Goal: Task Accomplishment & Management: Complete application form

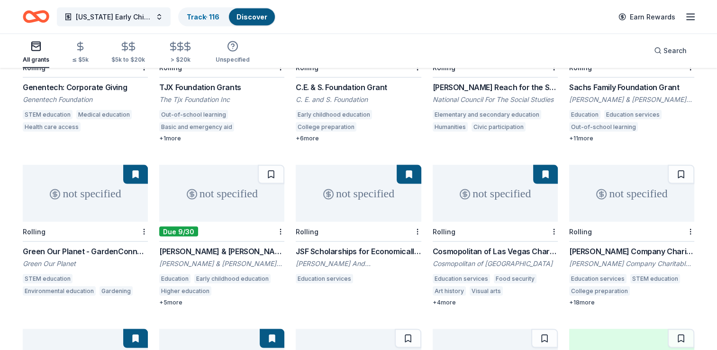
scroll to position [1820, 0]
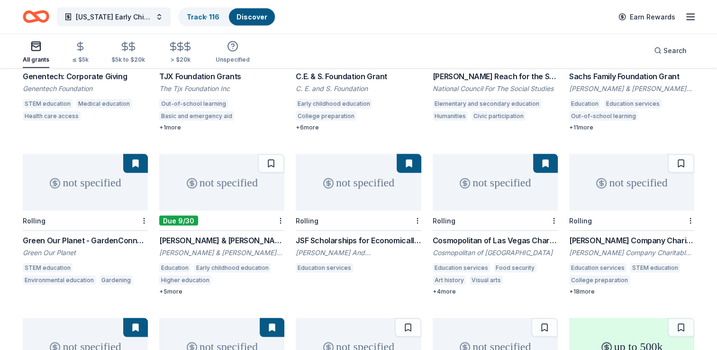
click at [207, 235] on div "Robert & Toni Bader Charitable Foundation Grant" at bounding box center [221, 240] width 125 height 11
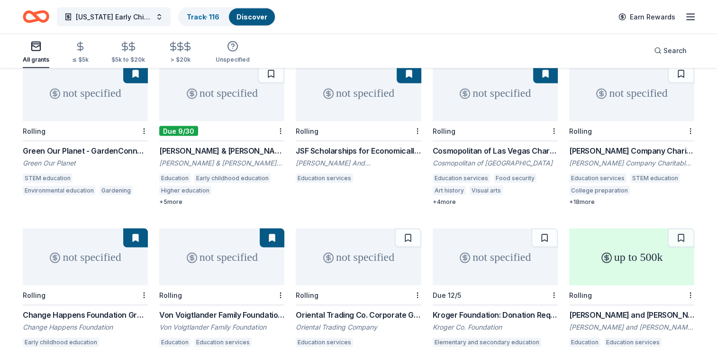
scroll to position [1906, 0]
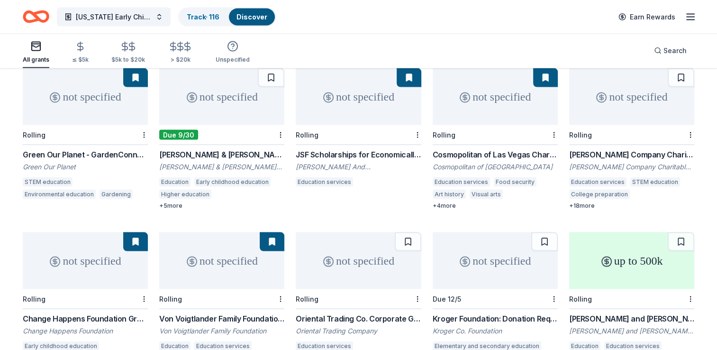
click at [611, 149] on div "[PERSON_NAME] Company Charitable Foundation Grant" at bounding box center [631, 154] width 125 height 11
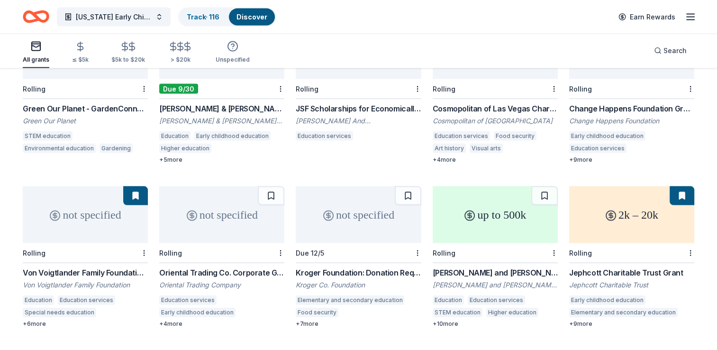
scroll to position [1988, 0]
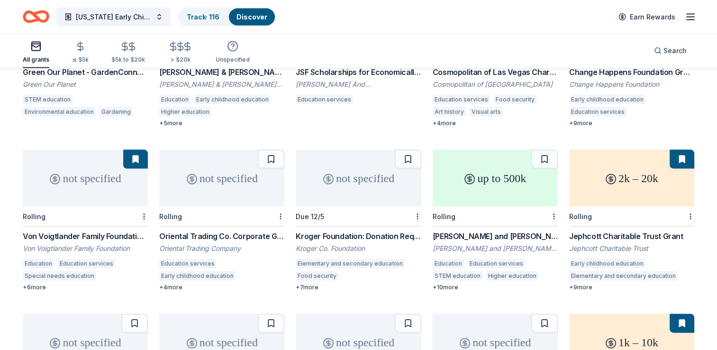
click at [236, 230] on div "Oriental Trading Co. Corporate Giving Program" at bounding box center [221, 235] width 125 height 11
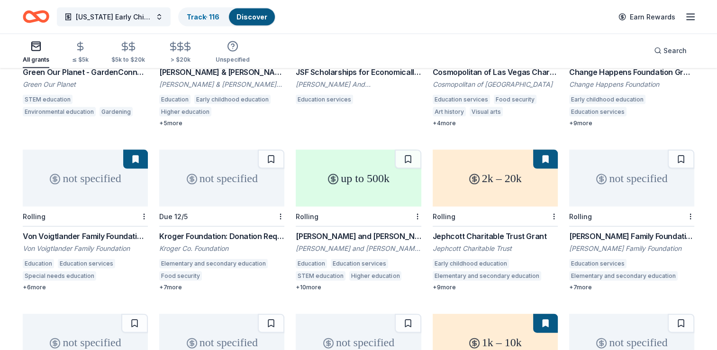
click at [224, 230] on div "Kroger Foundation: Donation Request" at bounding box center [221, 235] width 125 height 11
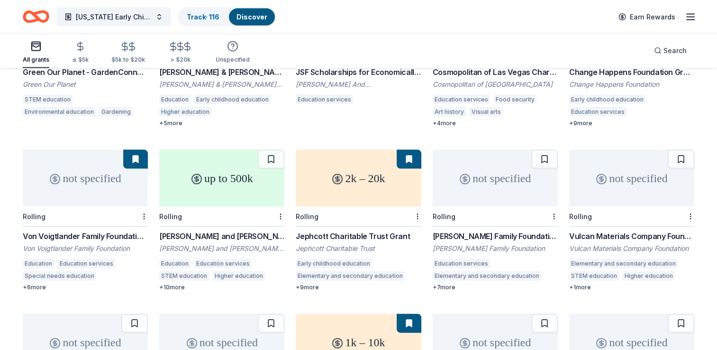
click at [205, 230] on div "John A. and Marlene L. Boll Foundation Grant" at bounding box center [221, 235] width 125 height 11
click at [484, 230] on div "Pratt Family Foundation Grant" at bounding box center [495, 235] width 125 height 11
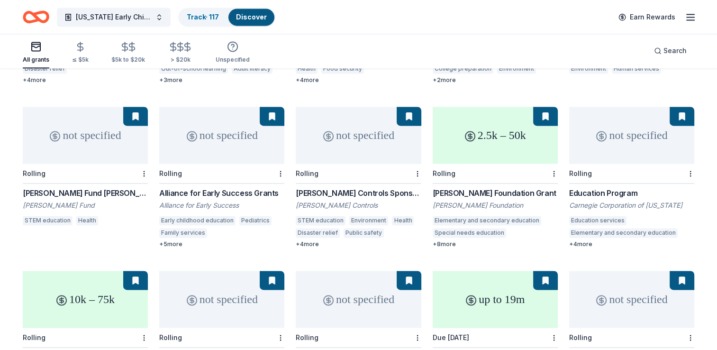
scroll to position [1345, 0]
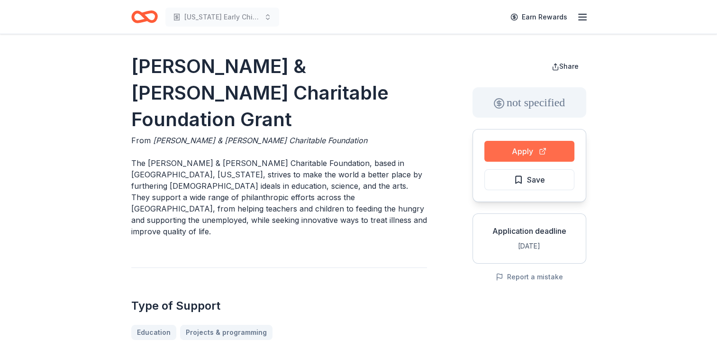
click at [527, 149] on button "Apply" at bounding box center [530, 151] width 90 height 21
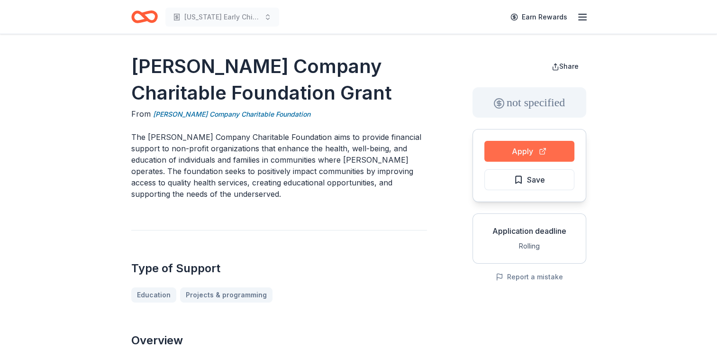
click at [534, 147] on button "Apply" at bounding box center [530, 151] width 90 height 21
click at [527, 160] on button "Apply" at bounding box center [530, 151] width 90 height 21
click at [552, 179] on button "Save" at bounding box center [530, 179] width 90 height 21
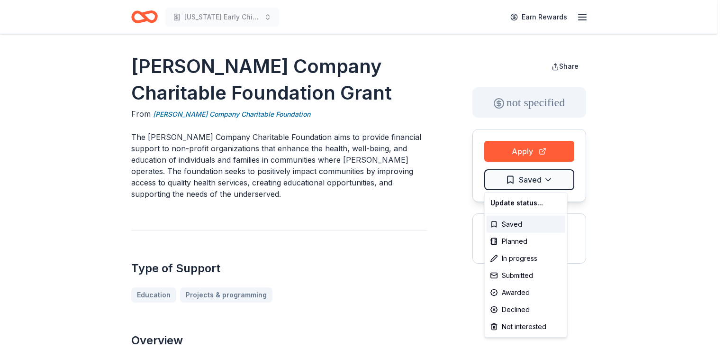
click at [552, 179] on html "New Mexico Early Childhood Education Earn Rewards Perrigo Company Charitable Fo…" at bounding box center [362, 175] width 724 height 350
click at [523, 322] on div "Not interested" at bounding box center [526, 326] width 79 height 17
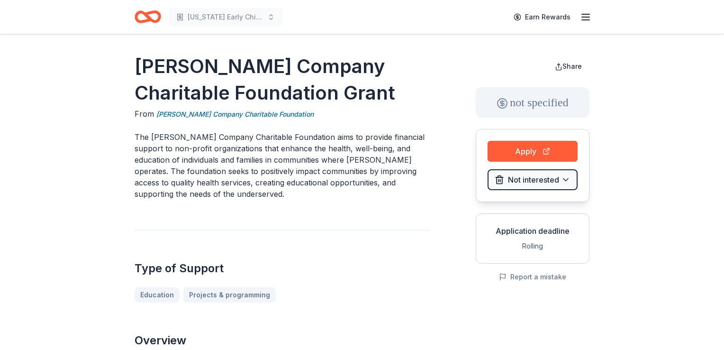
click at [431, 302] on html "New Mexico Early Childhood Education Earn Rewards Perrigo Company Charitable Fo…" at bounding box center [362, 175] width 724 height 350
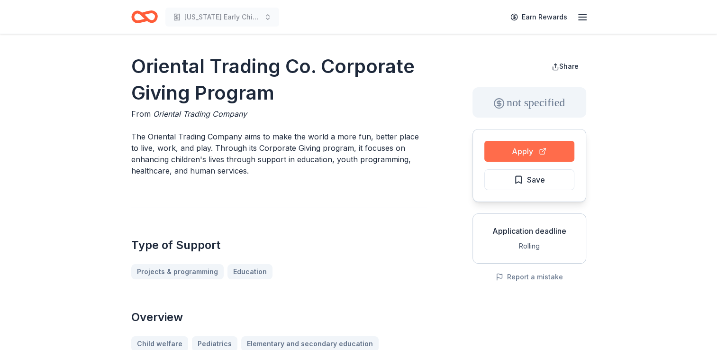
click at [521, 145] on button "Apply" at bounding box center [530, 151] width 90 height 21
click at [536, 188] on button "Save" at bounding box center [530, 179] width 90 height 21
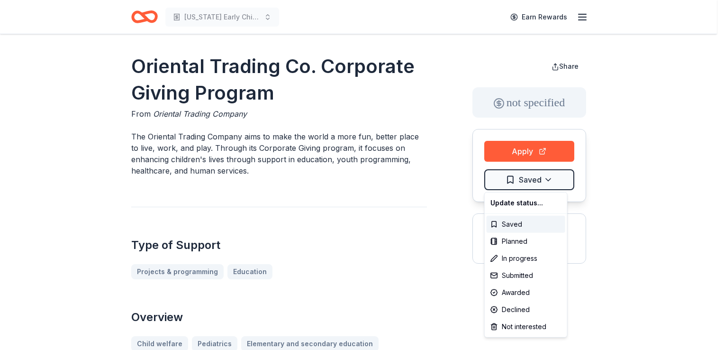
click at [536, 188] on html "New Mexico Early Childhood Education Earn Rewards Oriental Trading Co. Corporat…" at bounding box center [362, 175] width 724 height 350
click at [525, 323] on div "Not interested" at bounding box center [526, 326] width 79 height 17
click at [624, 184] on html "New Mexico Early Childhood Education Earn Rewards Oriental Trading Co. Corporat…" at bounding box center [362, 175] width 724 height 350
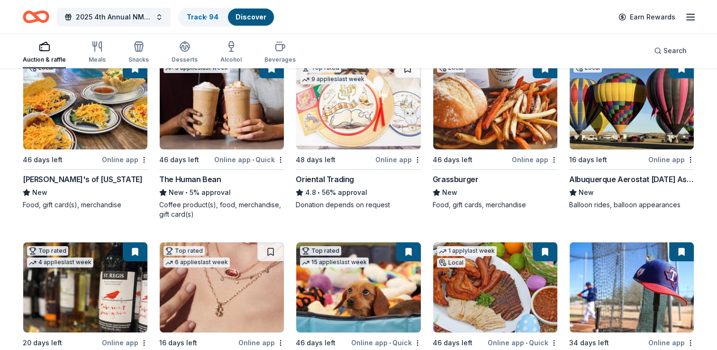
scroll to position [112, 0]
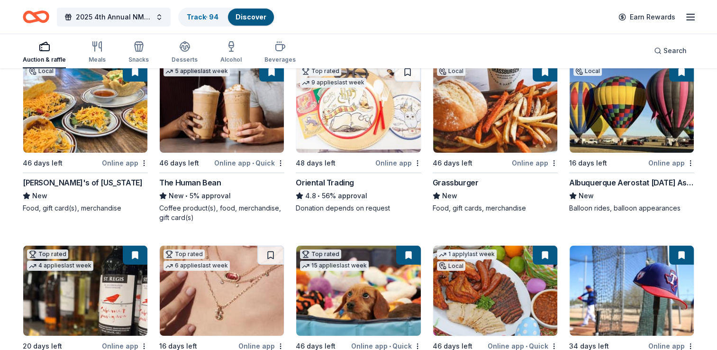
click at [320, 183] on div "Oriental Trading" at bounding box center [325, 182] width 58 height 11
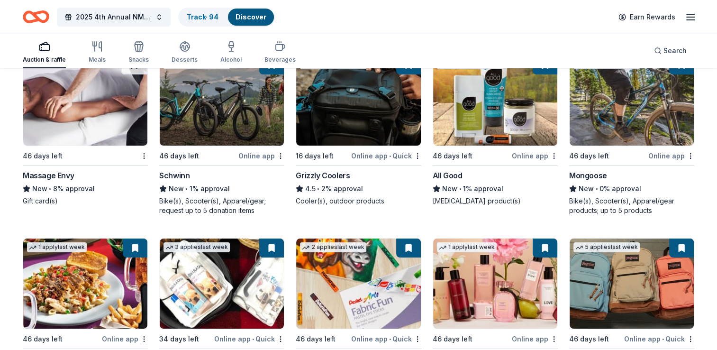
scroll to position [3561, 0]
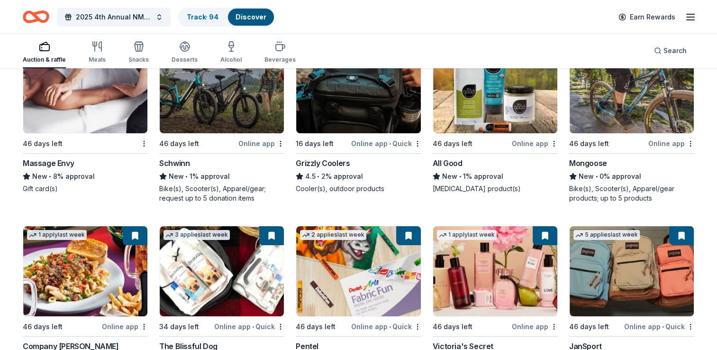
click at [101, 111] on img at bounding box center [85, 88] width 124 height 90
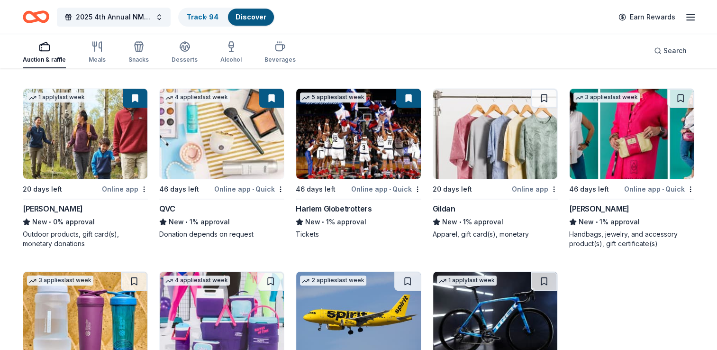
scroll to position [4061, 0]
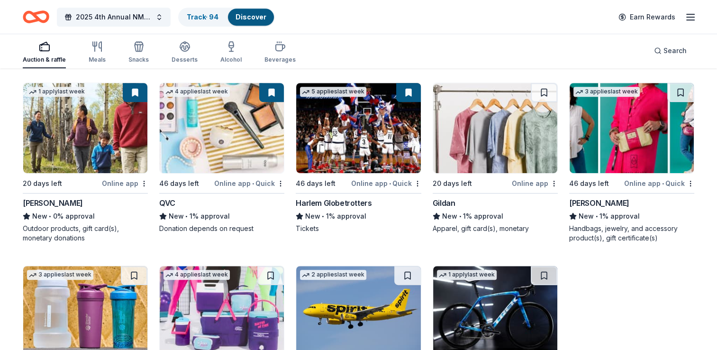
click at [453, 188] on div "20 days left" at bounding box center [452, 183] width 39 height 11
click at [629, 146] on img at bounding box center [632, 128] width 124 height 90
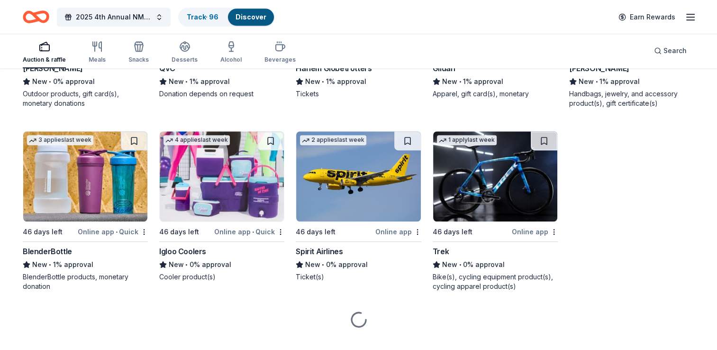
scroll to position [4201, 0]
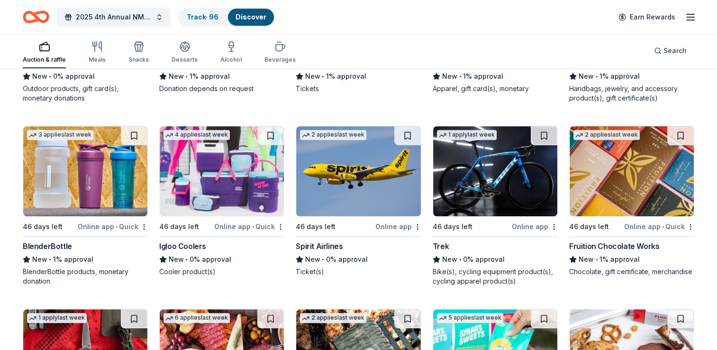
click at [40, 252] on div "BlenderBottle" at bounding box center [47, 245] width 49 height 11
drag, startPoint x: 719, startPoint y: 293, endPoint x: 708, endPoint y: 313, distance: 23.1
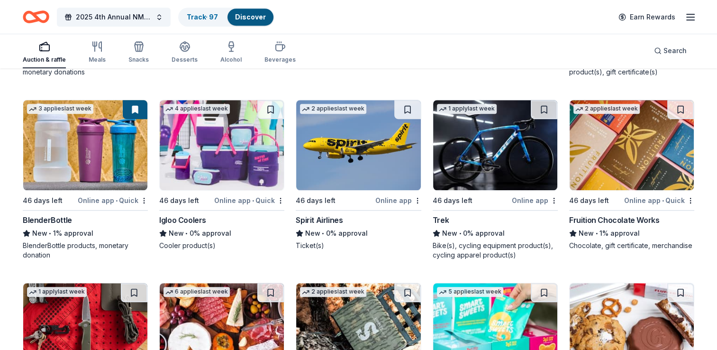
scroll to position [4221, 0]
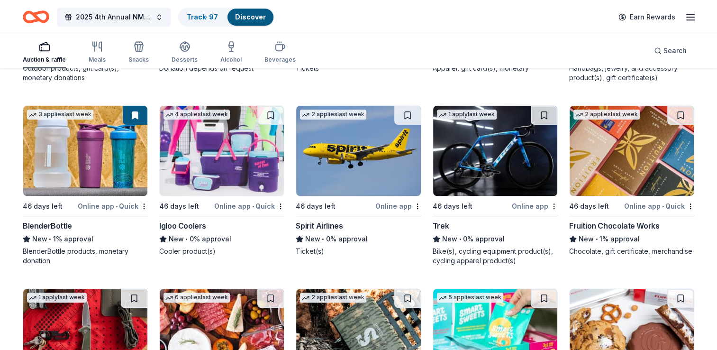
click at [207, 212] on div "46 days left" at bounding box center [185, 206] width 53 height 12
click at [487, 135] on img at bounding box center [495, 151] width 124 height 90
click at [607, 173] on img at bounding box center [632, 151] width 124 height 90
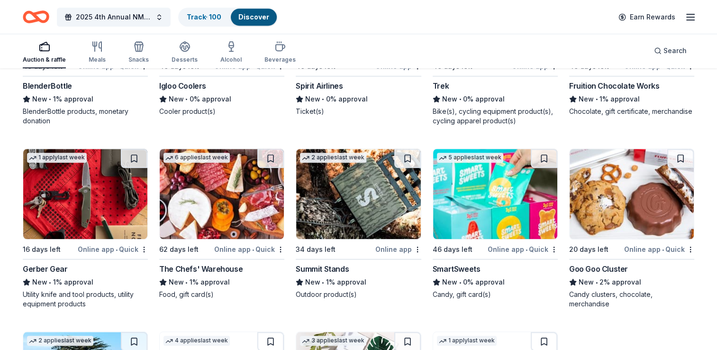
scroll to position [4367, 0]
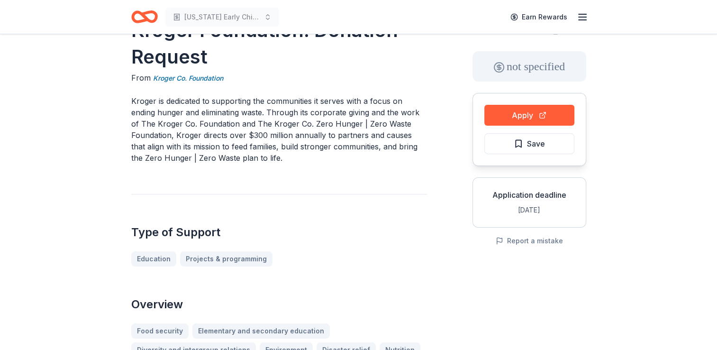
scroll to position [35, 0]
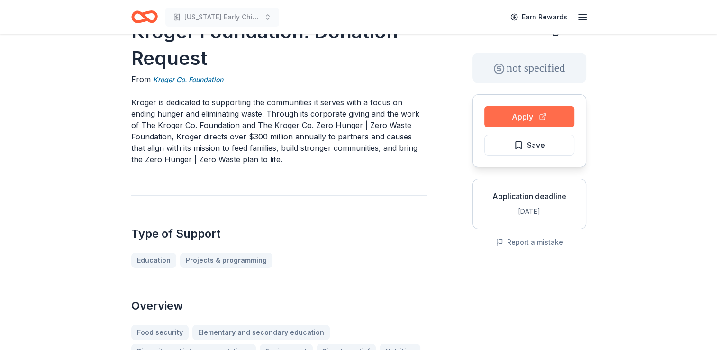
click at [518, 124] on button "Apply" at bounding box center [530, 116] width 90 height 21
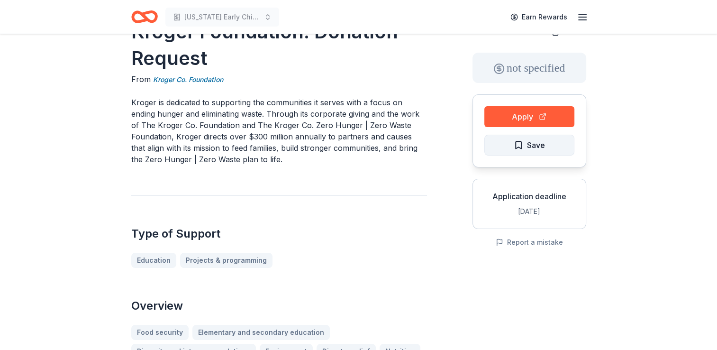
click at [545, 149] on button "Save" at bounding box center [530, 145] width 90 height 21
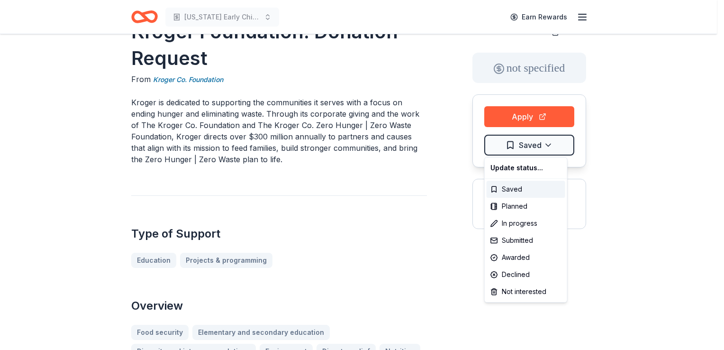
click at [545, 149] on html "[US_STATE] Early Childhood Education Earn Rewards Kroger Foundation: Donation R…" at bounding box center [362, 140] width 724 height 350
click at [519, 295] on div "Not interested" at bounding box center [526, 291] width 79 height 17
click at [387, 259] on html "[US_STATE] Early Childhood Education Earn Rewards Kroger Foundation: Donation R…" at bounding box center [362, 140] width 724 height 350
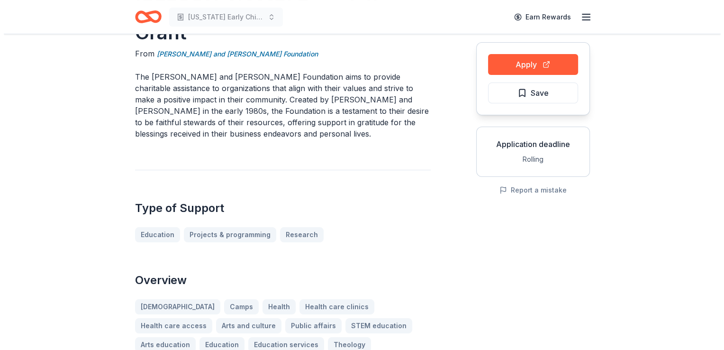
scroll to position [85, 0]
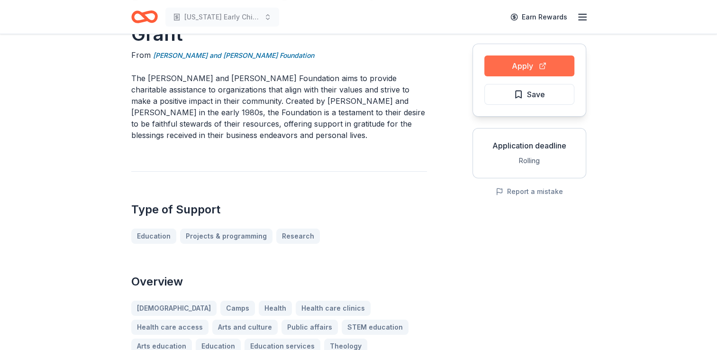
click at [516, 65] on button "Apply" at bounding box center [530, 65] width 90 height 21
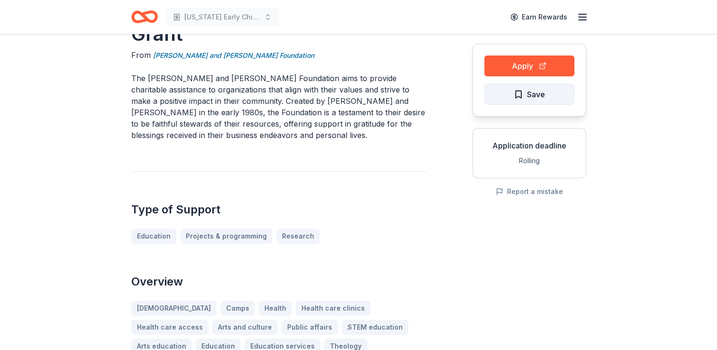
click at [548, 94] on button "Save" at bounding box center [530, 94] width 90 height 21
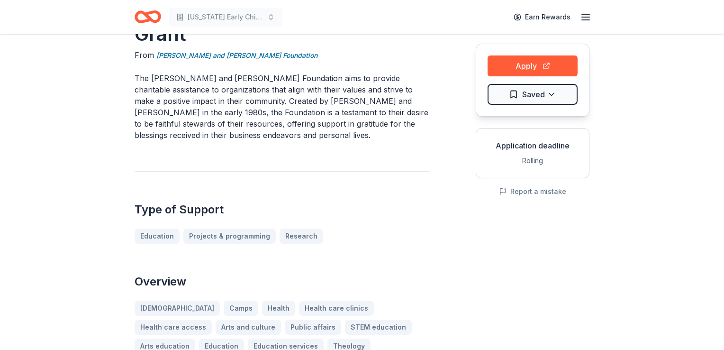
click at [548, 94] on html "[US_STATE] Early Childhood Education Earn Rewards [PERSON_NAME] and [PERSON_NAM…" at bounding box center [362, 90] width 724 height 350
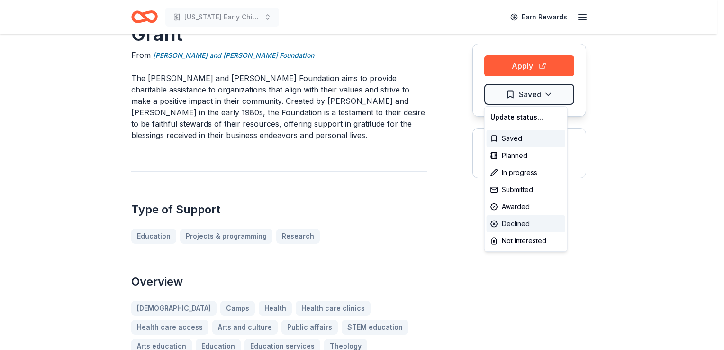
click at [525, 224] on div "Declined" at bounding box center [526, 223] width 79 height 17
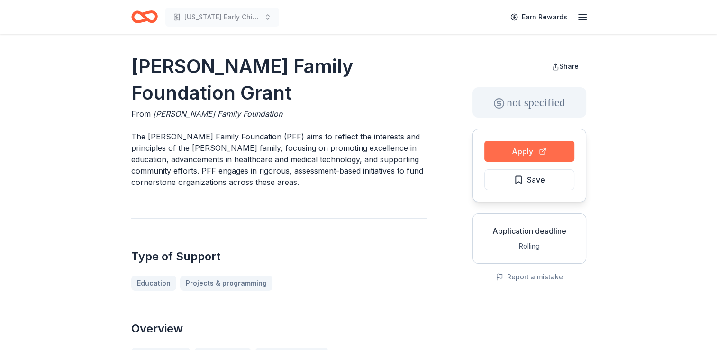
click at [523, 153] on button "Apply" at bounding box center [530, 151] width 90 height 21
click at [530, 177] on span "Save" at bounding box center [536, 180] width 18 height 12
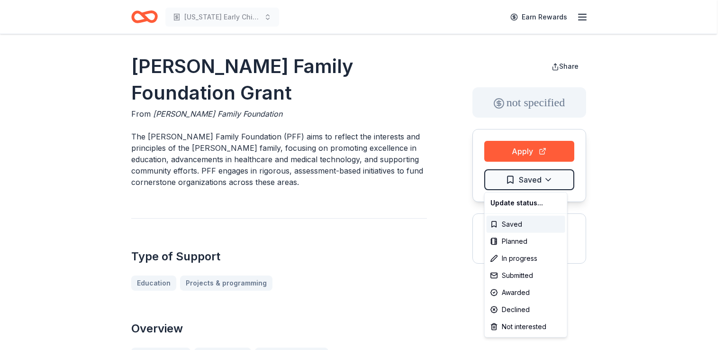
click at [530, 177] on html "[US_STATE] Early Childhood Education Earn Rewards [PERSON_NAME] Family Foundati…" at bounding box center [362, 175] width 724 height 350
click at [514, 324] on div "Not interested" at bounding box center [526, 326] width 79 height 17
click at [430, 256] on html "[US_STATE] Early Childhood Education Earn Rewards [PERSON_NAME] Family Foundati…" at bounding box center [362, 175] width 724 height 350
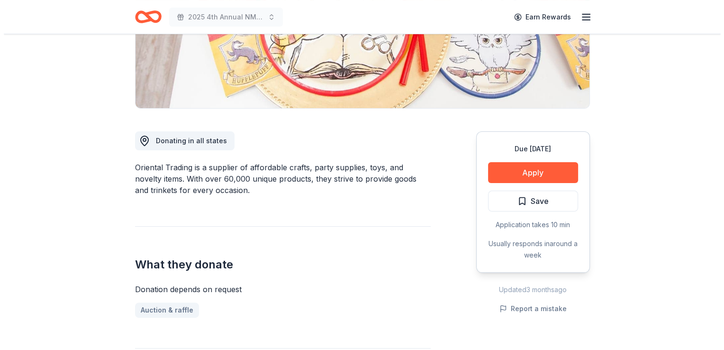
scroll to position [193, 0]
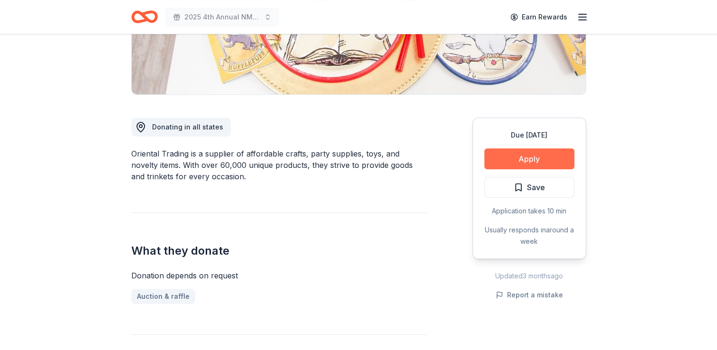
click at [514, 160] on button "Apply" at bounding box center [530, 158] width 90 height 21
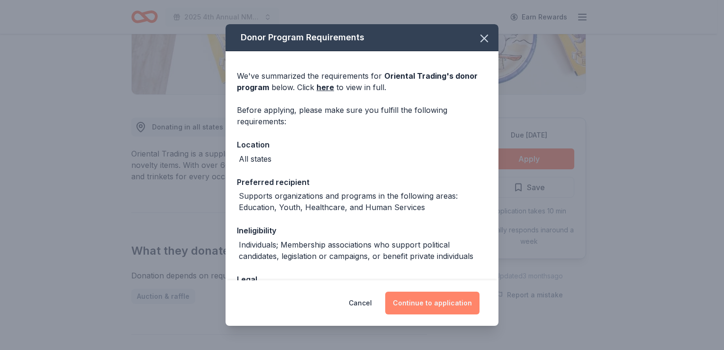
click at [430, 303] on button "Continue to application" at bounding box center [432, 303] width 94 height 23
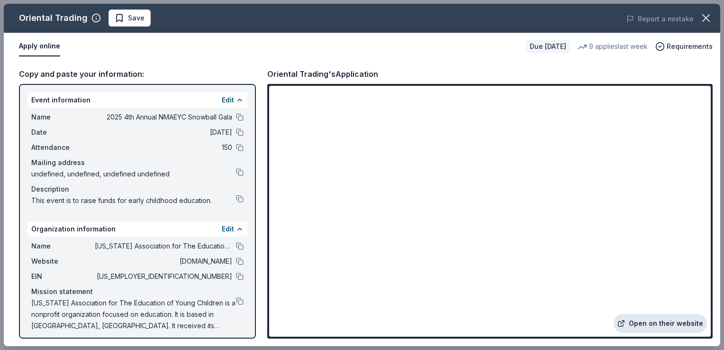
click at [641, 322] on link "Open on their website" at bounding box center [660, 323] width 93 height 19
click at [134, 19] on span "Save" at bounding box center [136, 17] width 17 height 11
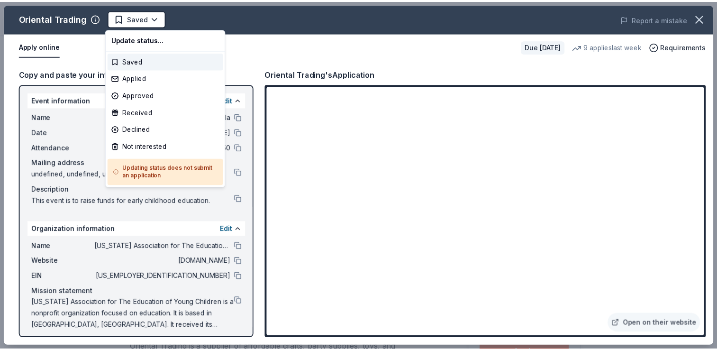
scroll to position [0, 0]
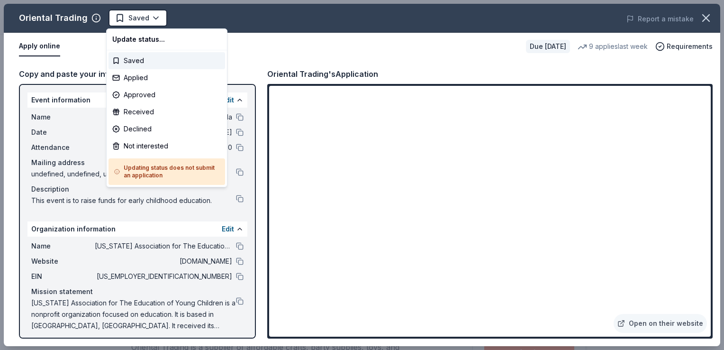
click at [134, 19] on html "2025 4th Annual NMAEYC Snowball Gala Saved Apply Due in 48 days Share Oriental …" at bounding box center [362, 175] width 724 height 350
click at [137, 145] on div "Not interested" at bounding box center [167, 145] width 117 height 17
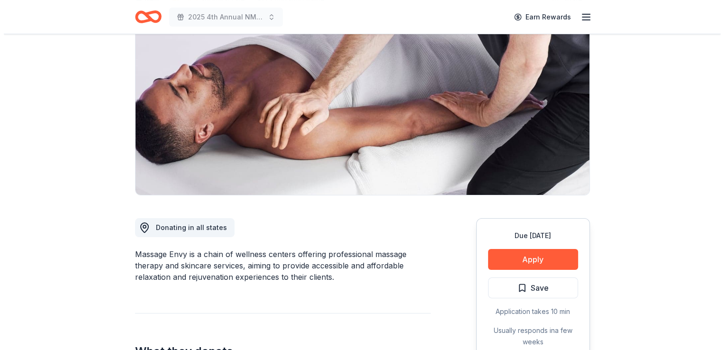
scroll to position [137, 0]
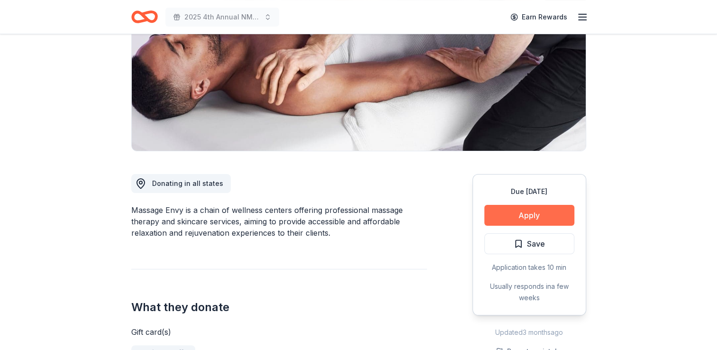
click at [511, 219] on button "Apply" at bounding box center [530, 215] width 90 height 21
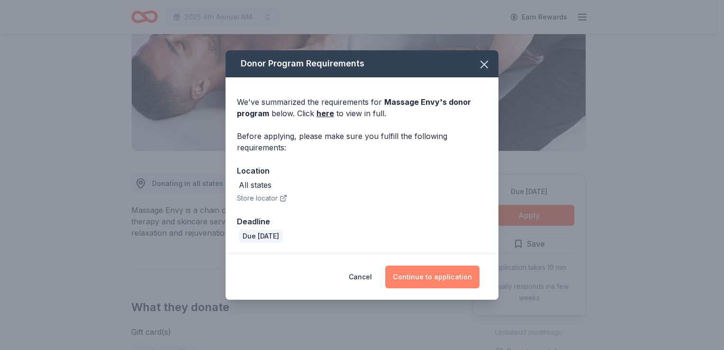
click at [432, 275] on button "Continue to application" at bounding box center [432, 276] width 94 height 23
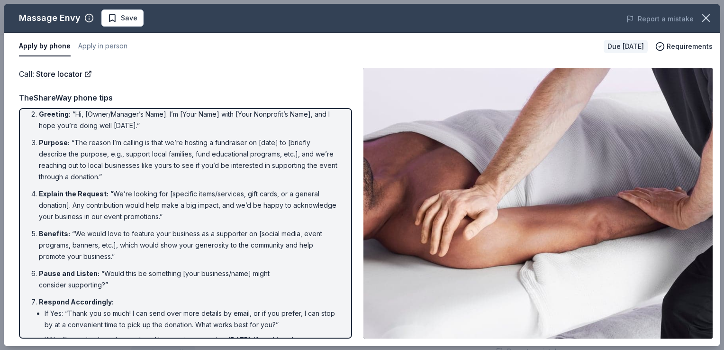
scroll to position [0, 0]
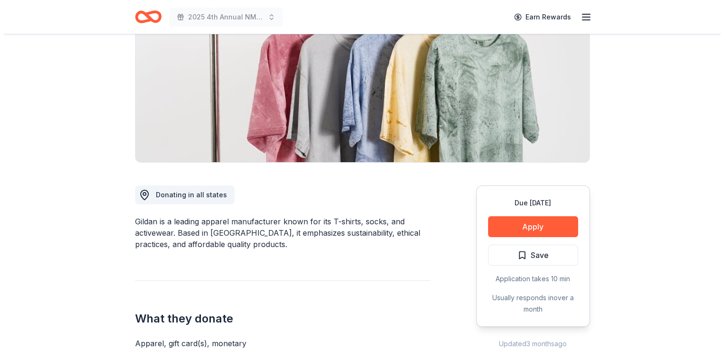
scroll to position [190, 0]
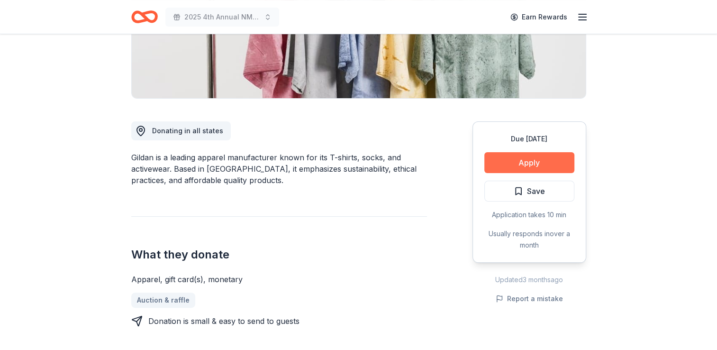
click at [521, 164] on button "Apply" at bounding box center [530, 162] width 90 height 21
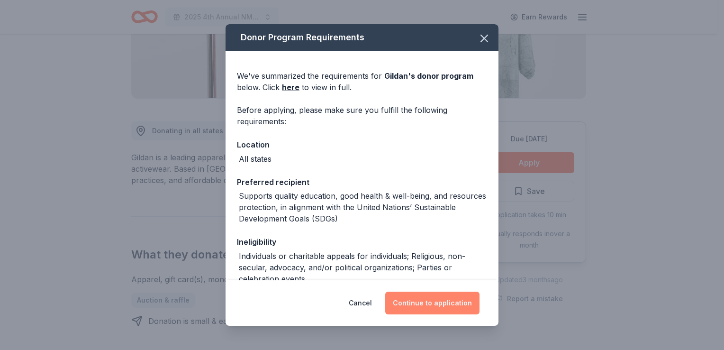
click at [427, 302] on button "Continue to application" at bounding box center [432, 303] width 94 height 23
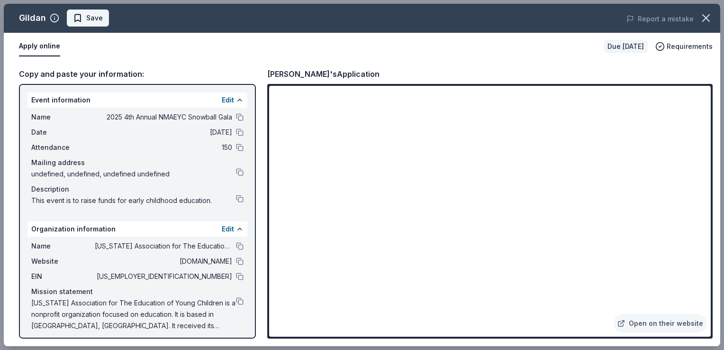
click at [88, 24] on button "Save" at bounding box center [88, 17] width 42 height 17
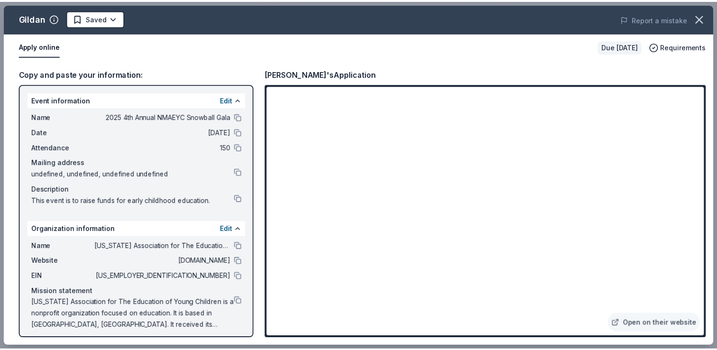
scroll to position [0, 0]
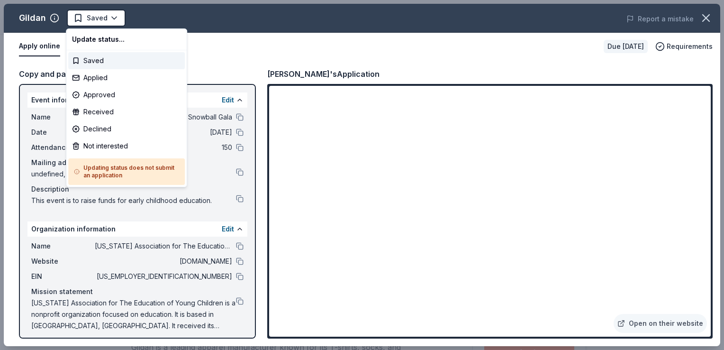
click at [88, 24] on html "2025 4th Annual NMAEYC Snowball Gala Saved Apply Due [DATE] Share Gildan New 1%…" at bounding box center [362, 175] width 724 height 350
click at [101, 80] on div "Applied" at bounding box center [126, 77] width 117 height 17
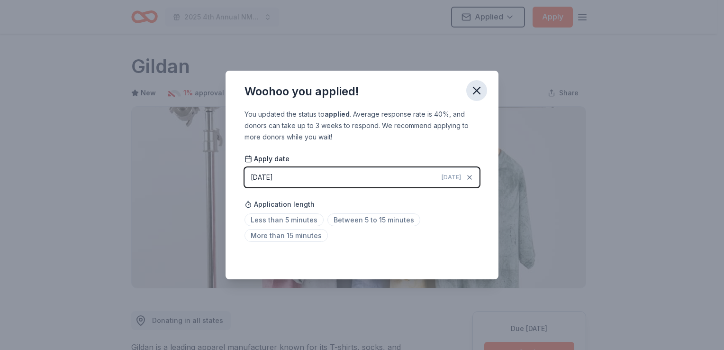
click at [476, 92] on icon "button" at bounding box center [476, 90] width 13 height 13
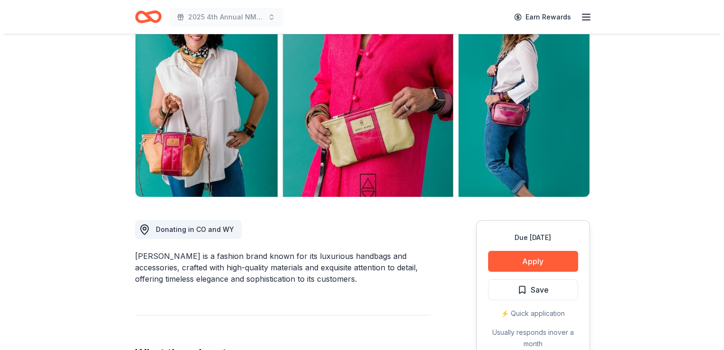
scroll to position [164, 0]
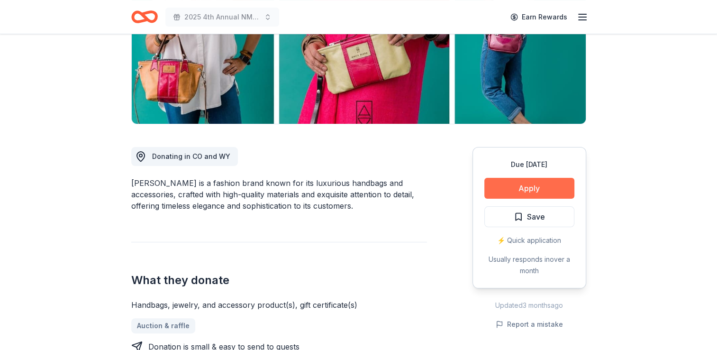
click at [510, 181] on button "Apply" at bounding box center [530, 188] width 90 height 21
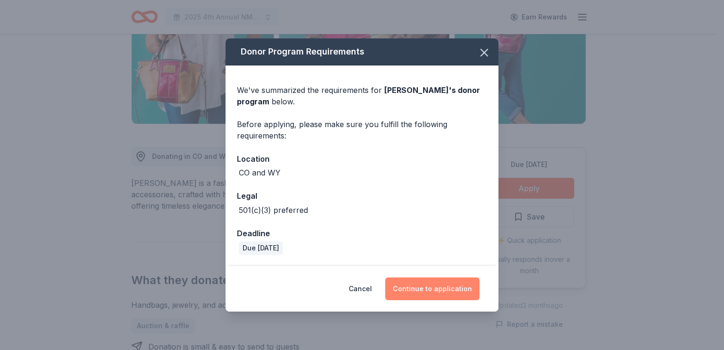
click at [414, 288] on button "Continue to application" at bounding box center [432, 288] width 94 height 23
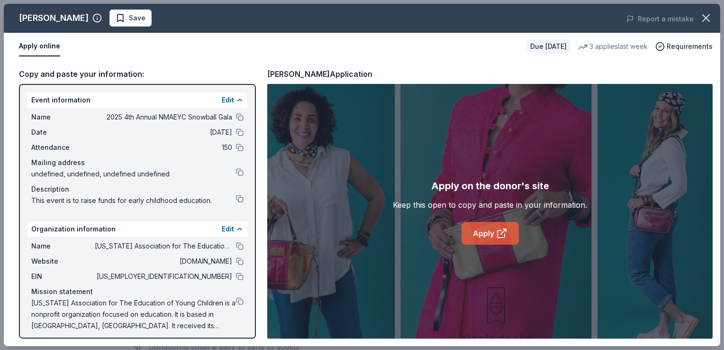
click at [469, 236] on link "Apply" at bounding box center [490, 233] width 57 height 23
click at [129, 19] on span "Save" at bounding box center [137, 17] width 17 height 11
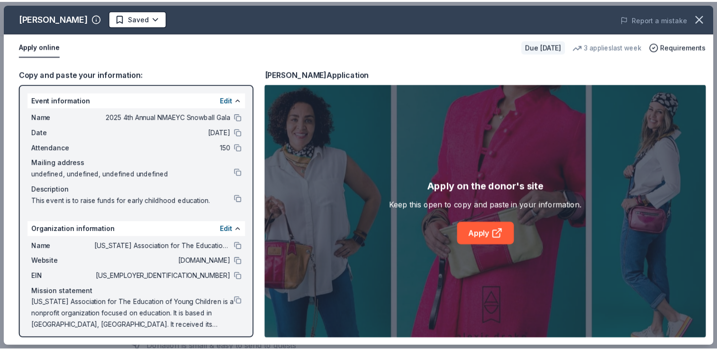
scroll to position [0, 0]
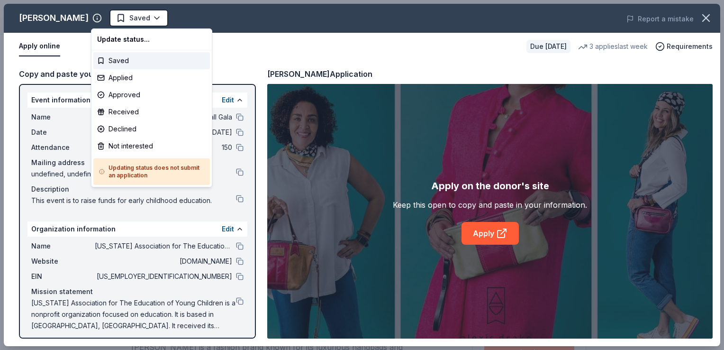
click at [112, 19] on html "2025 4th Annual NMAEYC Snowball Gala Saved Apply Due [DATE] Share [PERSON_NAME]…" at bounding box center [362, 175] width 724 height 350
click at [119, 79] on div "Applied" at bounding box center [151, 77] width 117 height 17
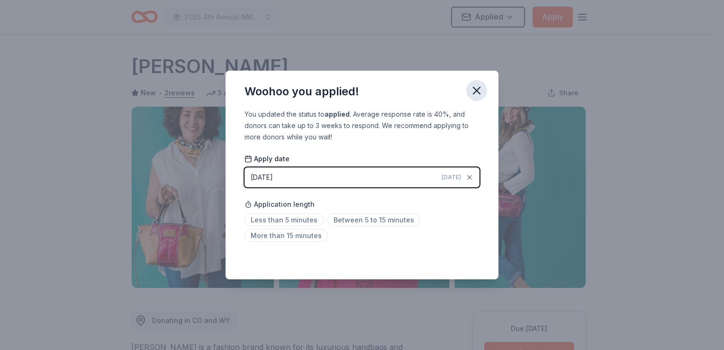
click at [476, 93] on icon "button" at bounding box center [476, 90] width 13 height 13
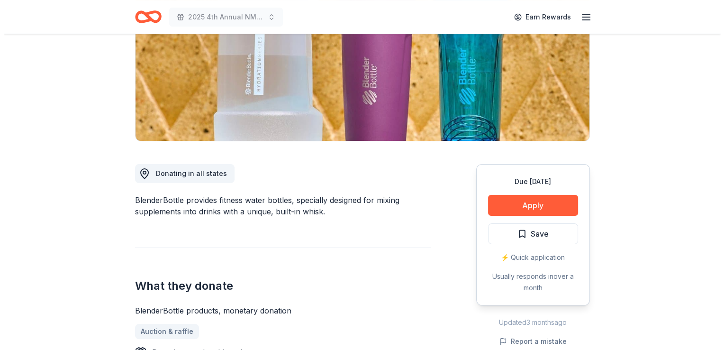
scroll to position [158, 0]
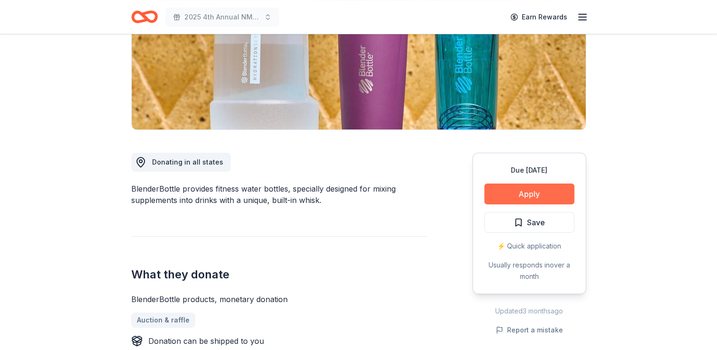
click at [521, 188] on button "Apply" at bounding box center [530, 193] width 90 height 21
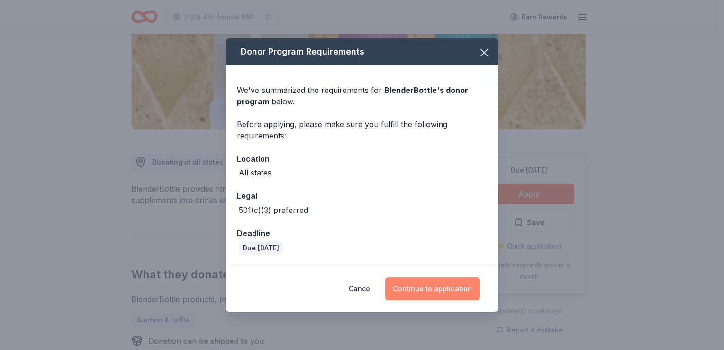
click at [420, 293] on button "Continue to application" at bounding box center [432, 288] width 94 height 23
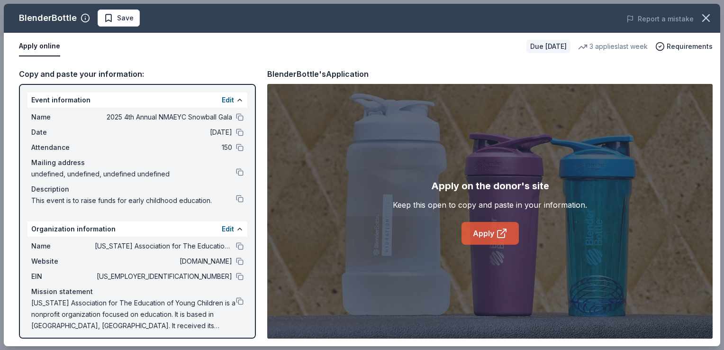
click at [480, 240] on link "Apply" at bounding box center [490, 233] width 57 height 23
click at [125, 20] on span "Save" at bounding box center [125, 17] width 17 height 11
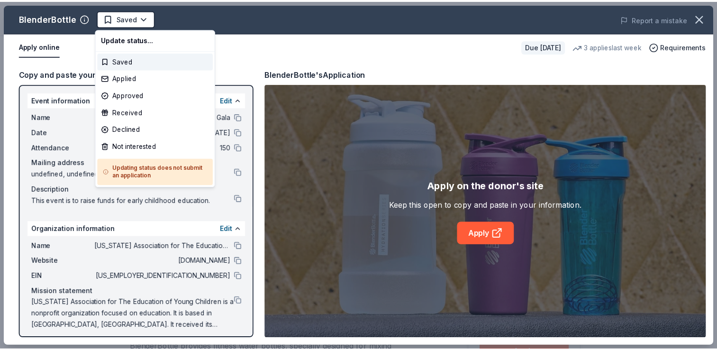
scroll to position [0, 0]
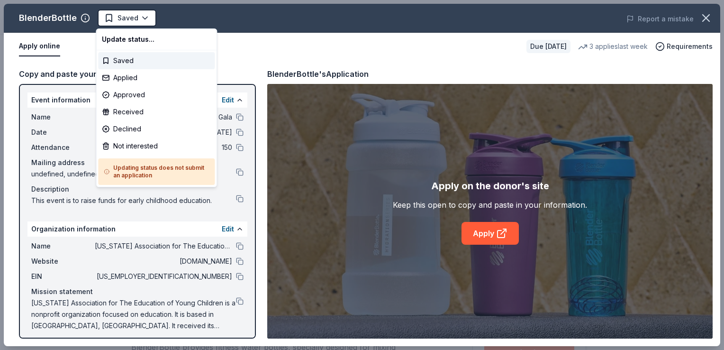
click at [125, 20] on html "2025 4th Annual NMAEYC Snowball Gala Saved Apply Due [DATE] Share BlenderBottle…" at bounding box center [362, 175] width 724 height 350
click at [120, 77] on div "Applied" at bounding box center [156, 77] width 117 height 17
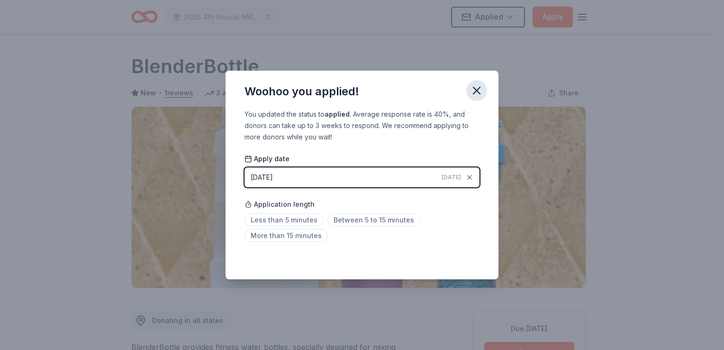
click at [478, 95] on icon "button" at bounding box center [476, 90] width 13 height 13
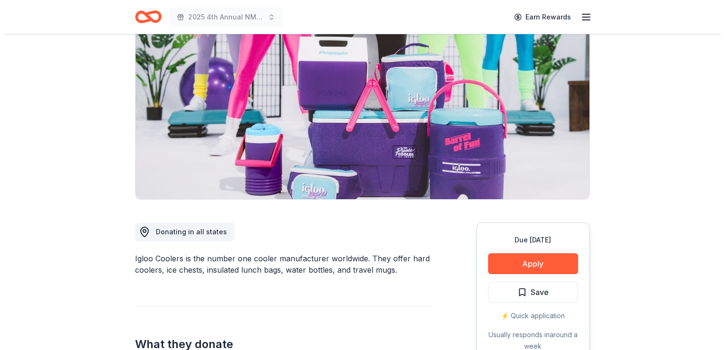
scroll to position [144, 0]
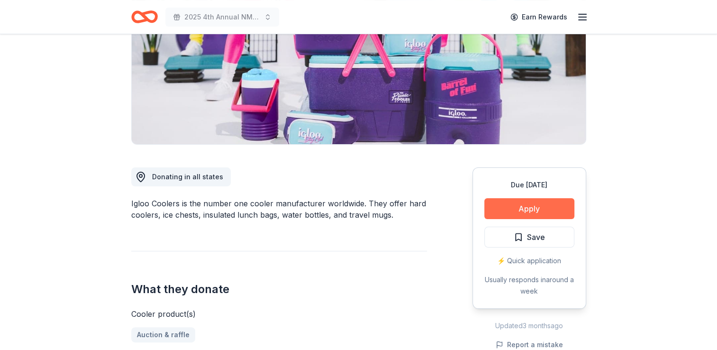
click at [518, 204] on button "Apply" at bounding box center [530, 208] width 90 height 21
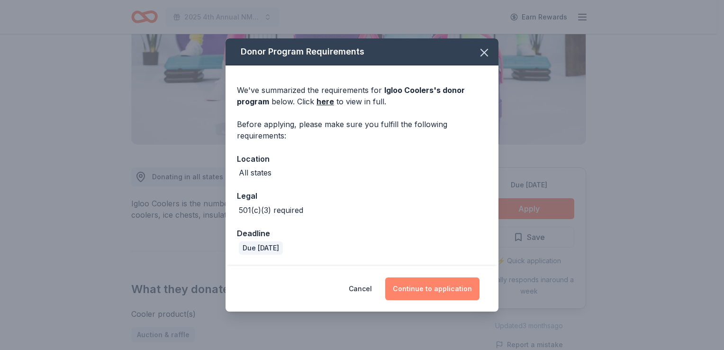
click at [426, 292] on button "Continue to application" at bounding box center [432, 288] width 94 height 23
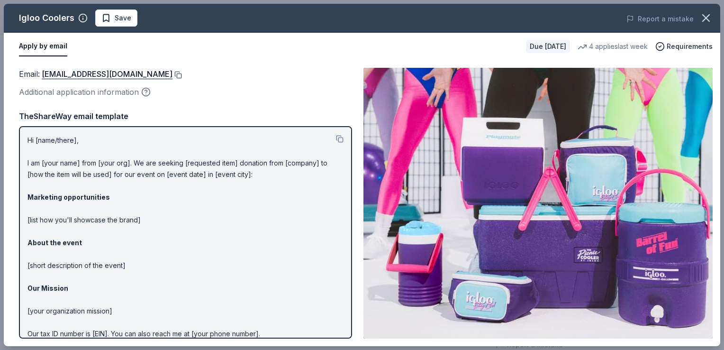
click at [173, 73] on button at bounding box center [177, 75] width 9 height 8
click at [117, 19] on span "Save" at bounding box center [123, 17] width 17 height 11
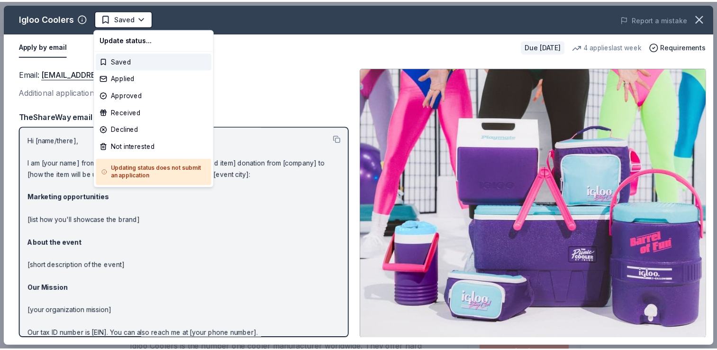
scroll to position [0, 0]
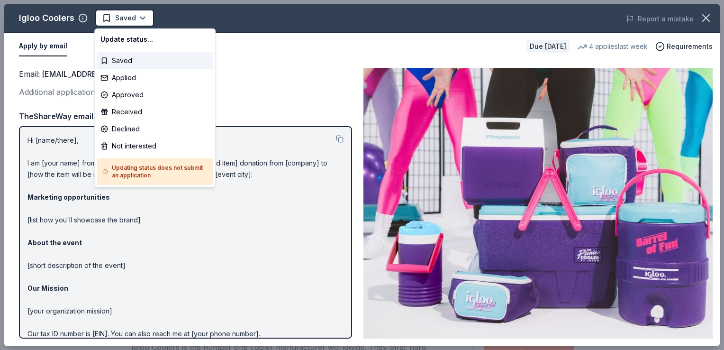
click at [117, 19] on html "2025 4th Annual NMAEYC Snowball Gala Saved Apply Due [DATE] Share Igloo Coolers…" at bounding box center [362, 175] width 724 height 350
click at [119, 78] on div "Applied" at bounding box center [155, 77] width 117 height 17
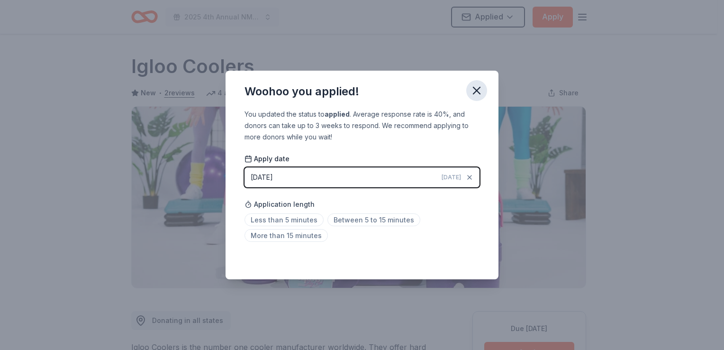
click at [476, 94] on icon "button" at bounding box center [476, 90] width 13 height 13
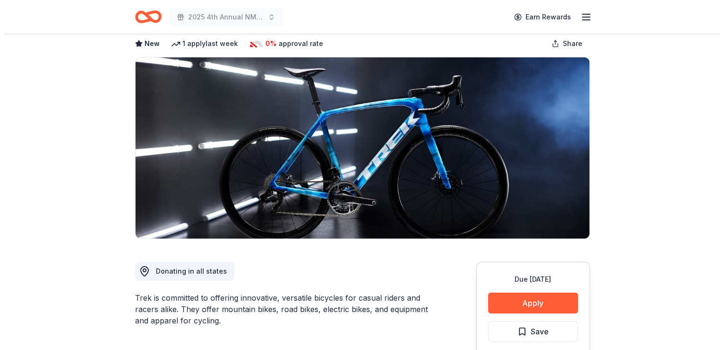
scroll to position [74, 0]
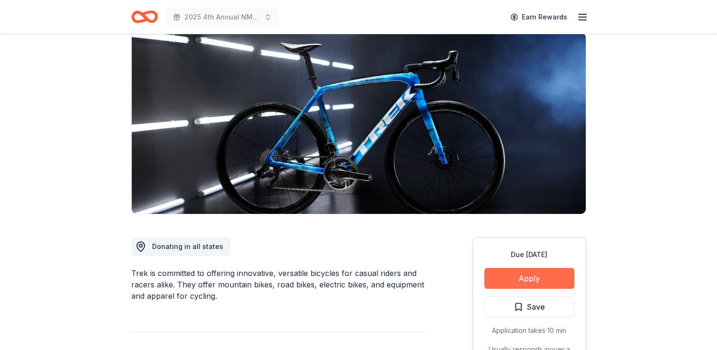
click at [518, 272] on button "Apply" at bounding box center [530, 278] width 90 height 21
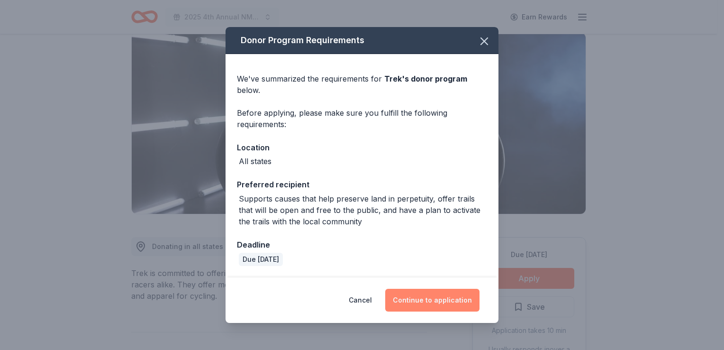
click at [424, 303] on button "Continue to application" at bounding box center [432, 300] width 94 height 23
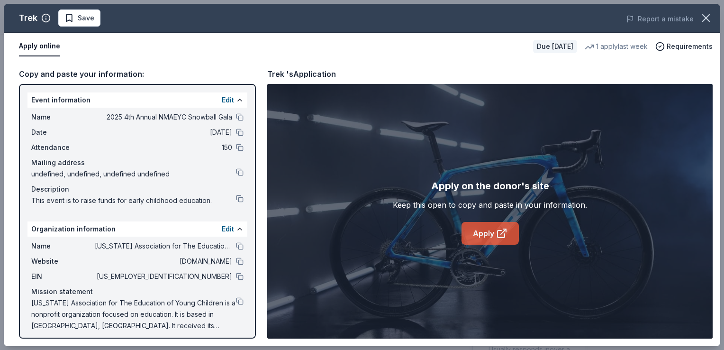
click at [486, 239] on link "Apply" at bounding box center [490, 233] width 57 height 23
click at [80, 27] on div "Trek Save Report a mistake" at bounding box center [362, 18] width 717 height 29
click at [82, 24] on button "Save" at bounding box center [79, 17] width 42 height 17
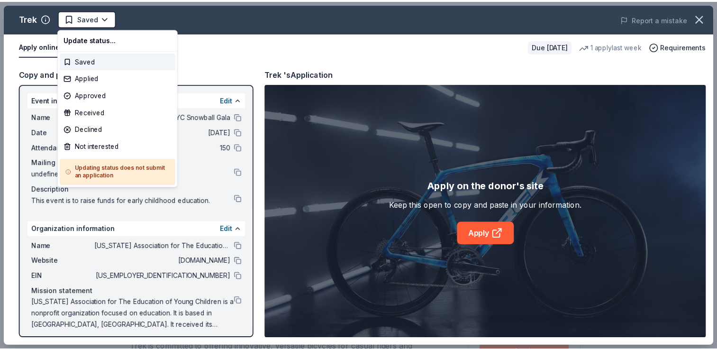
scroll to position [0, 0]
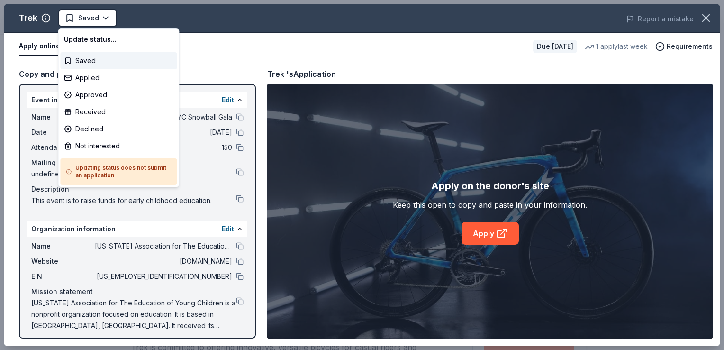
click at [82, 24] on html "2025 4th Annual NMAEYC Snowball Gala Saved Apply Due [DATE] Share Trek New 1 ap…" at bounding box center [362, 175] width 724 height 350
click at [87, 80] on div "Applied" at bounding box center [118, 77] width 117 height 17
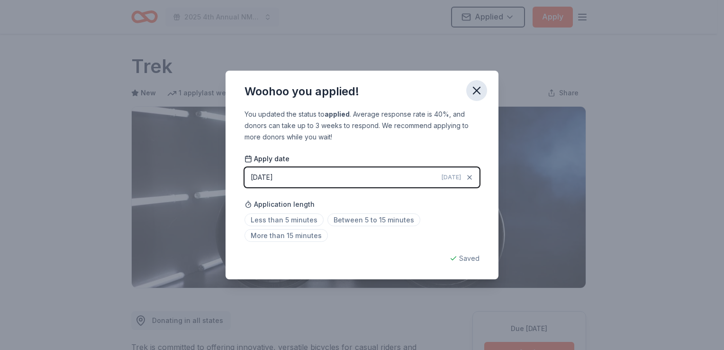
click at [480, 92] on icon "button" at bounding box center [476, 90] width 13 height 13
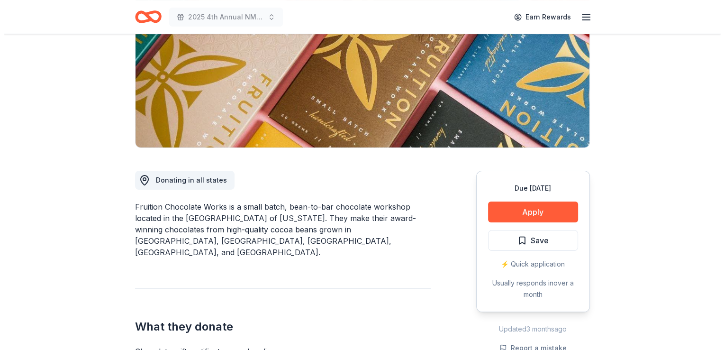
scroll to position [153, 0]
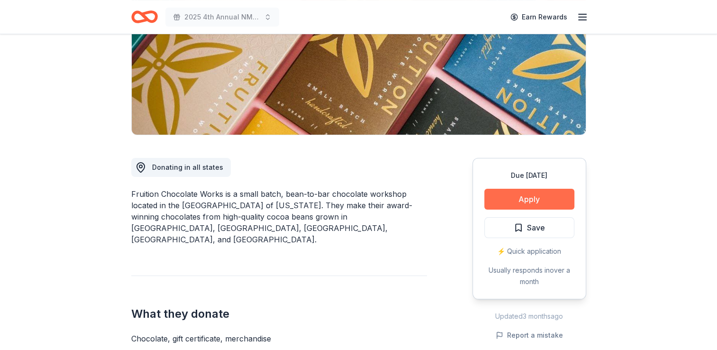
click at [516, 201] on button "Apply" at bounding box center [530, 199] width 90 height 21
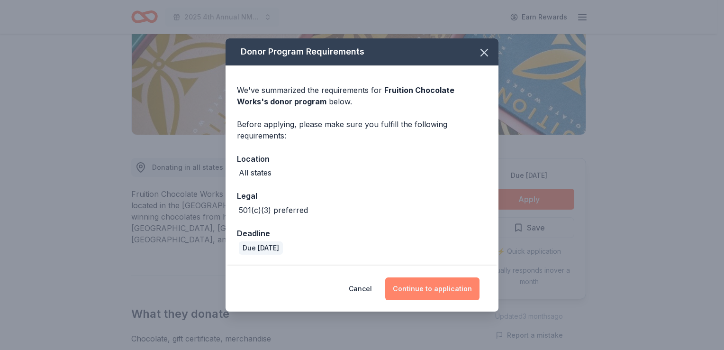
click at [416, 291] on button "Continue to application" at bounding box center [432, 288] width 94 height 23
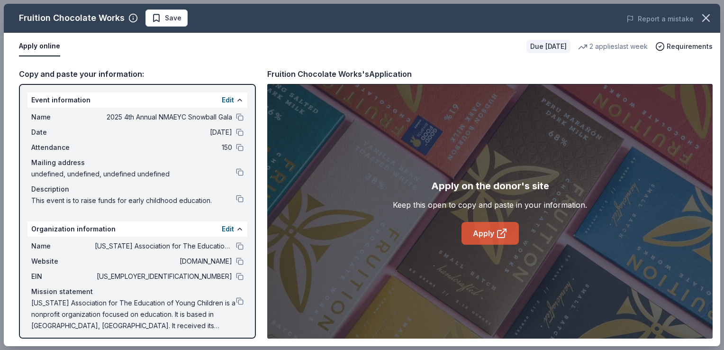
click at [490, 238] on link "Apply" at bounding box center [490, 233] width 57 height 23
click at [163, 19] on span "Save" at bounding box center [167, 17] width 30 height 11
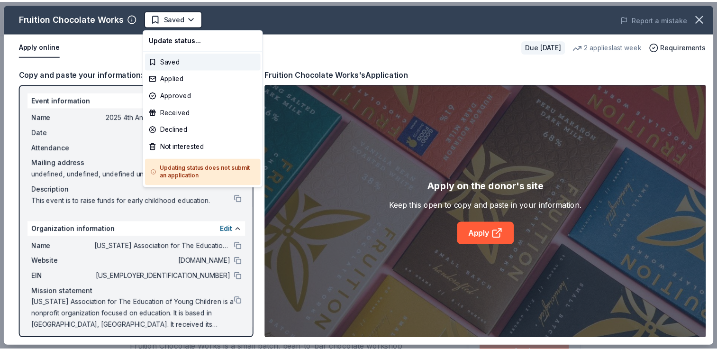
scroll to position [0, 0]
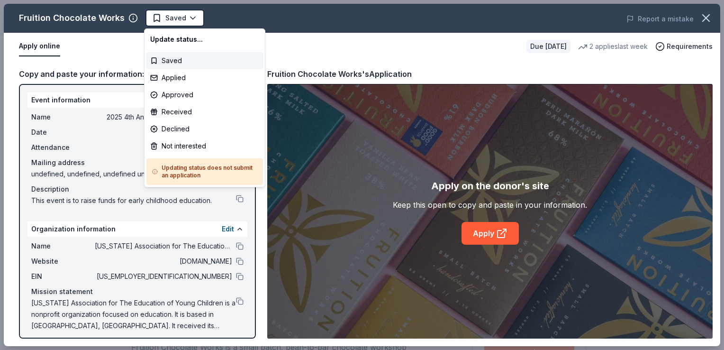
click at [163, 19] on html "2025 4th Annual NMAEYC Snowball Gala Saved Apply Due in 46 days Share Fruition …" at bounding box center [362, 175] width 724 height 350
click at [167, 81] on div "Applied" at bounding box center [204, 77] width 117 height 17
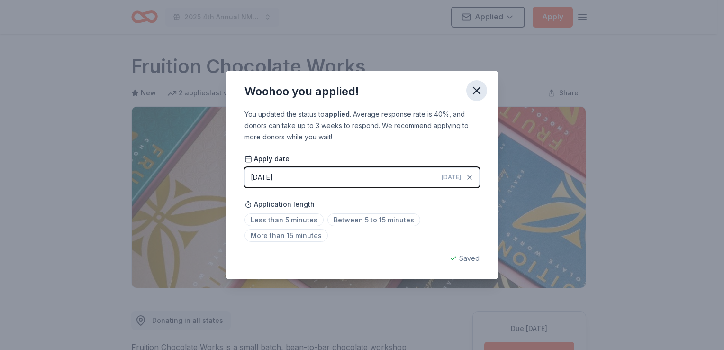
click at [477, 90] on icon "button" at bounding box center [477, 90] width 7 height 7
